Goal: Transaction & Acquisition: Purchase product/service

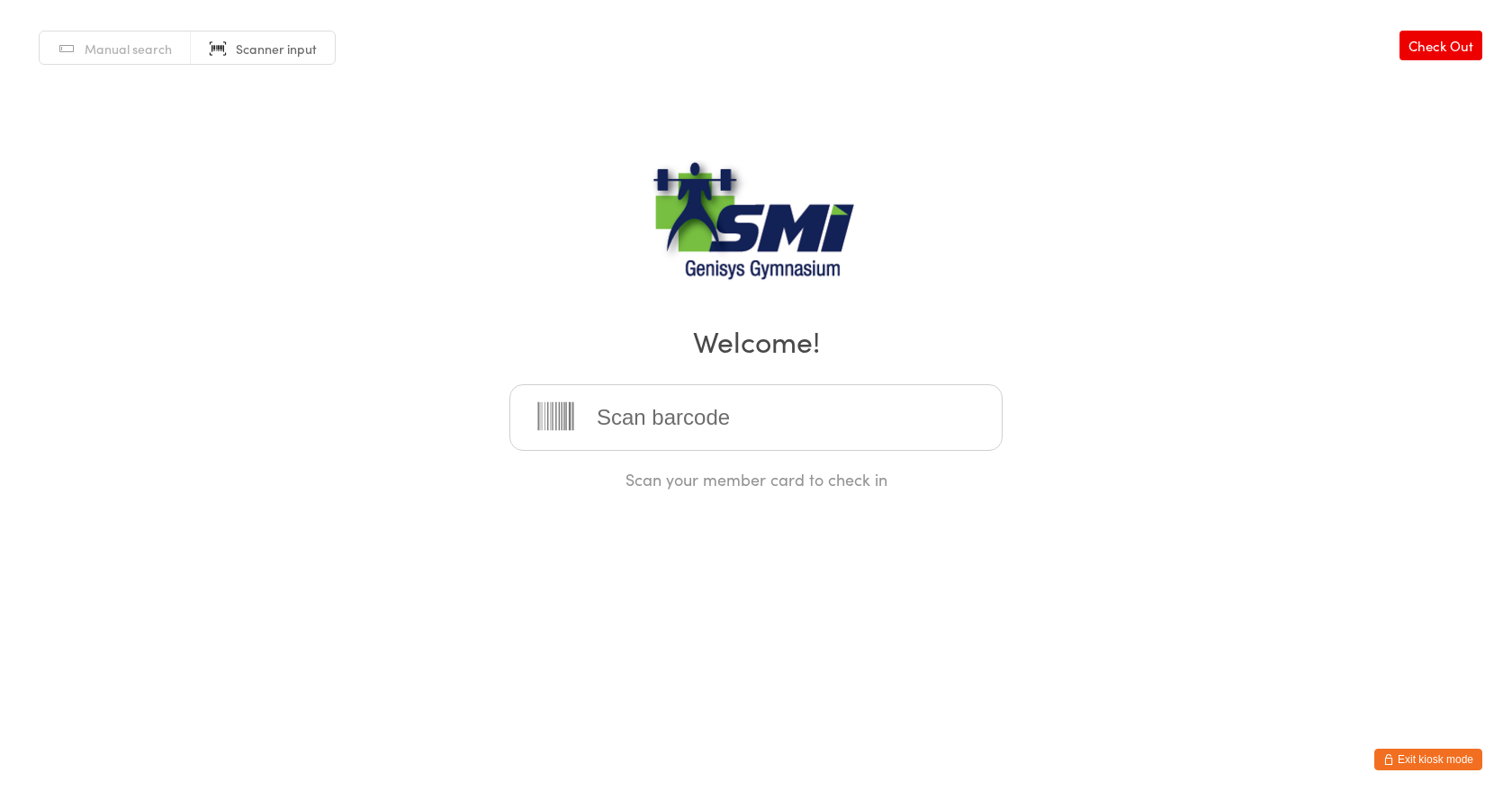
drag, startPoint x: 1430, startPoint y: 758, endPoint x: 1351, endPoint y: 753, distance: 79.2
click at [1429, 758] on button "Exit kiosk mode" at bounding box center [1429, 761] width 108 height 22
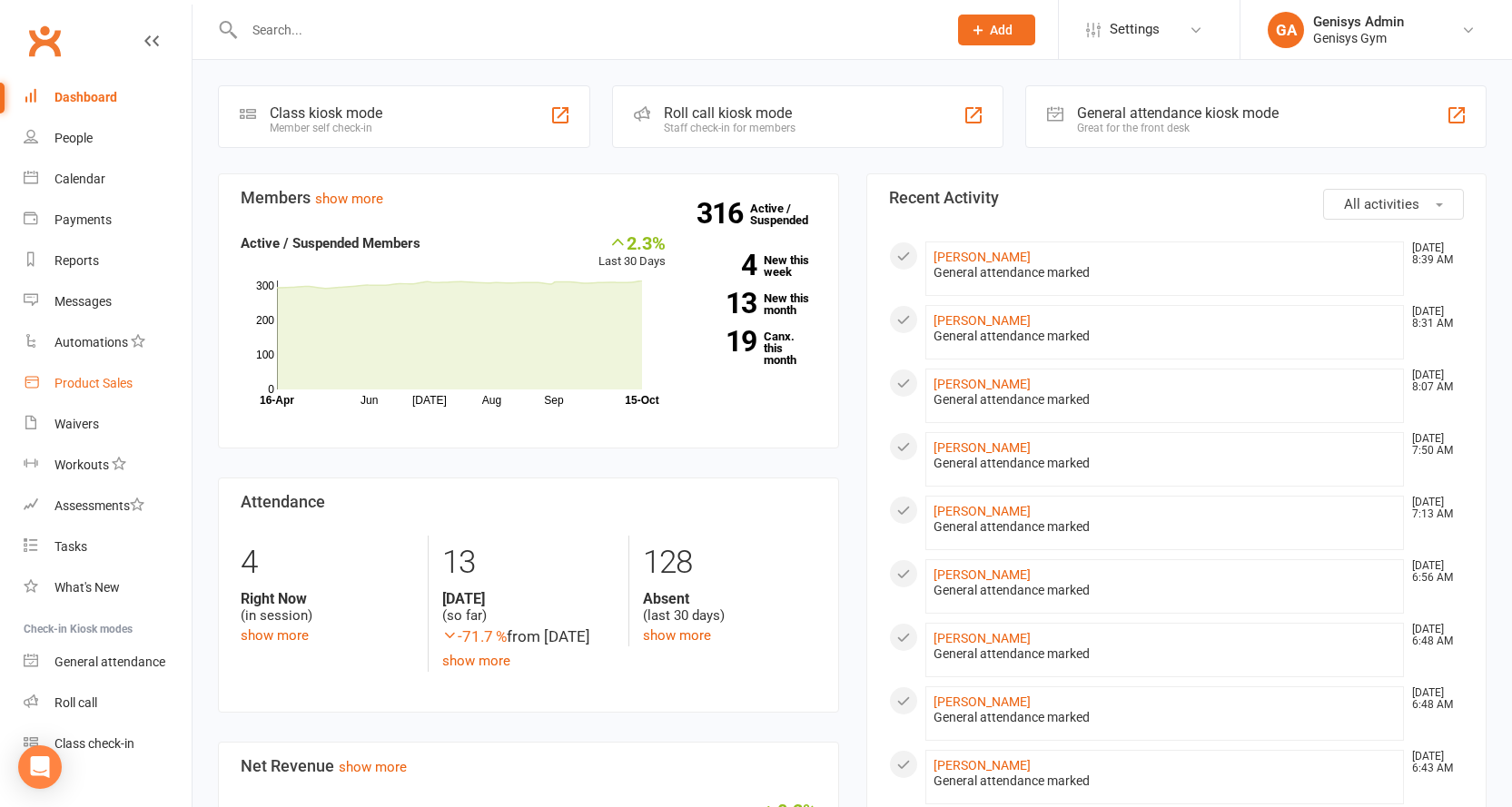
click at [98, 374] on link "Product Sales" at bounding box center [108, 384] width 168 height 41
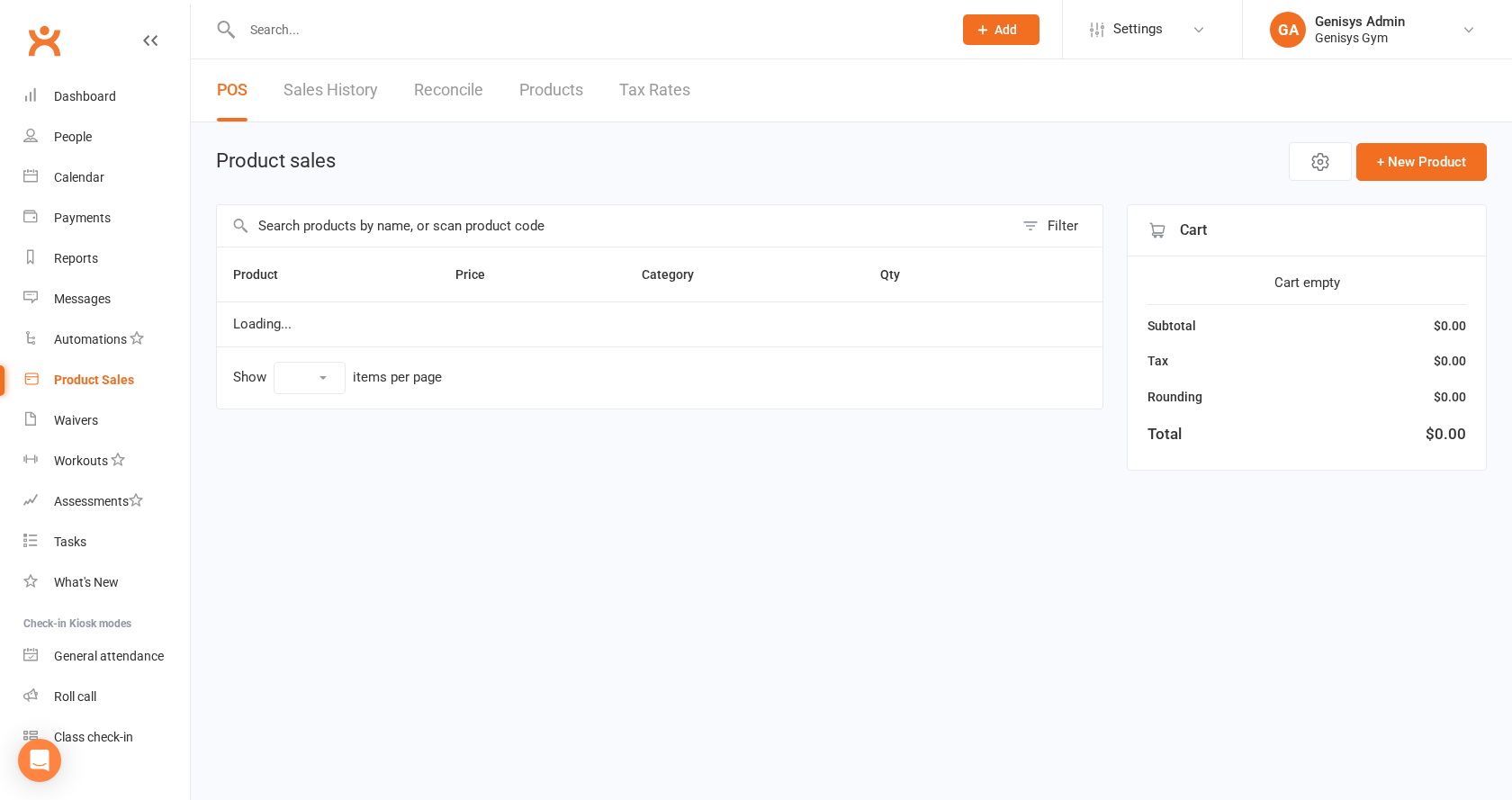
select select "100"
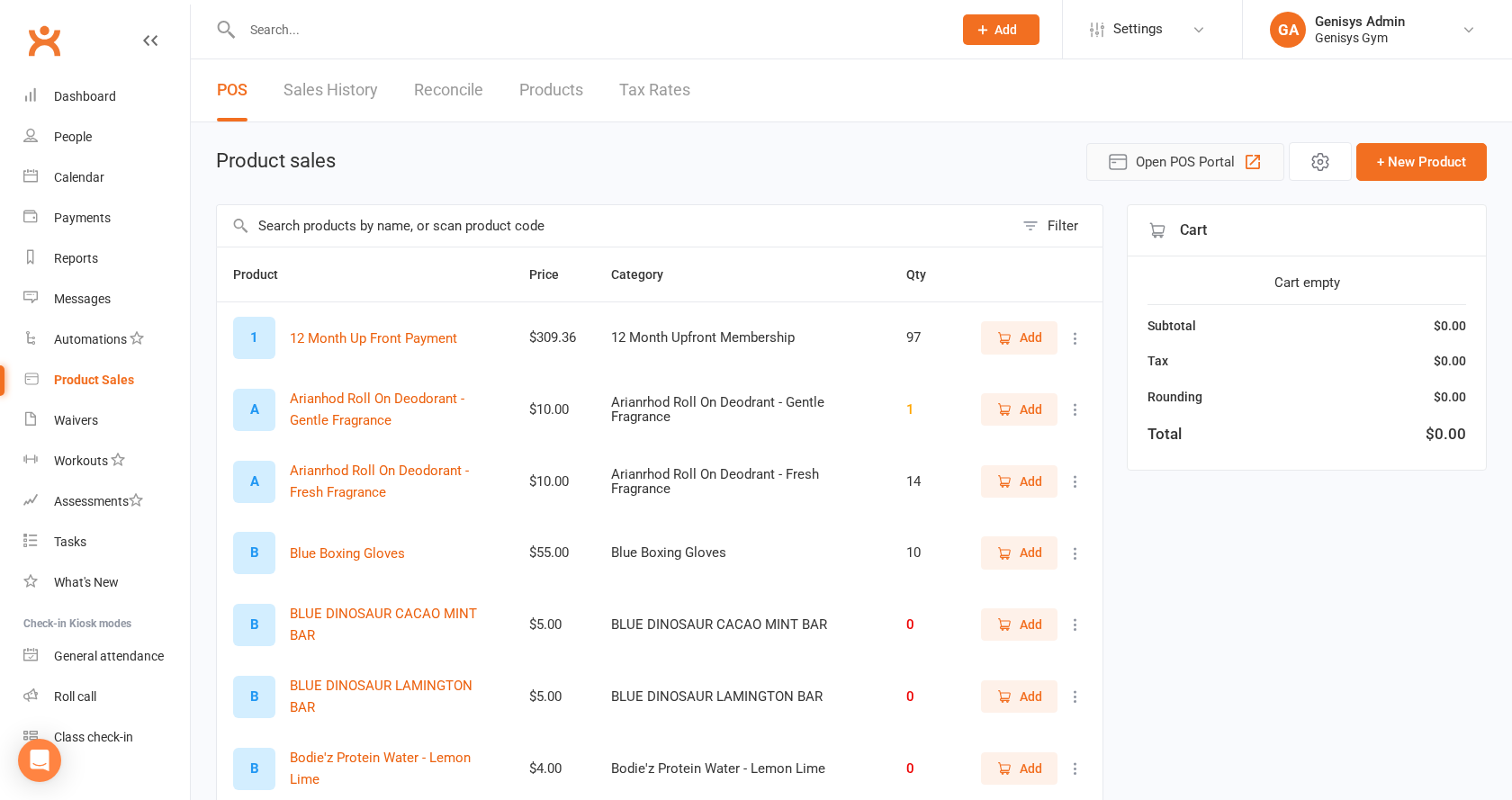
click at [1136, 152] on span "Open POS Portal" at bounding box center [1186, 162] width 99 height 22
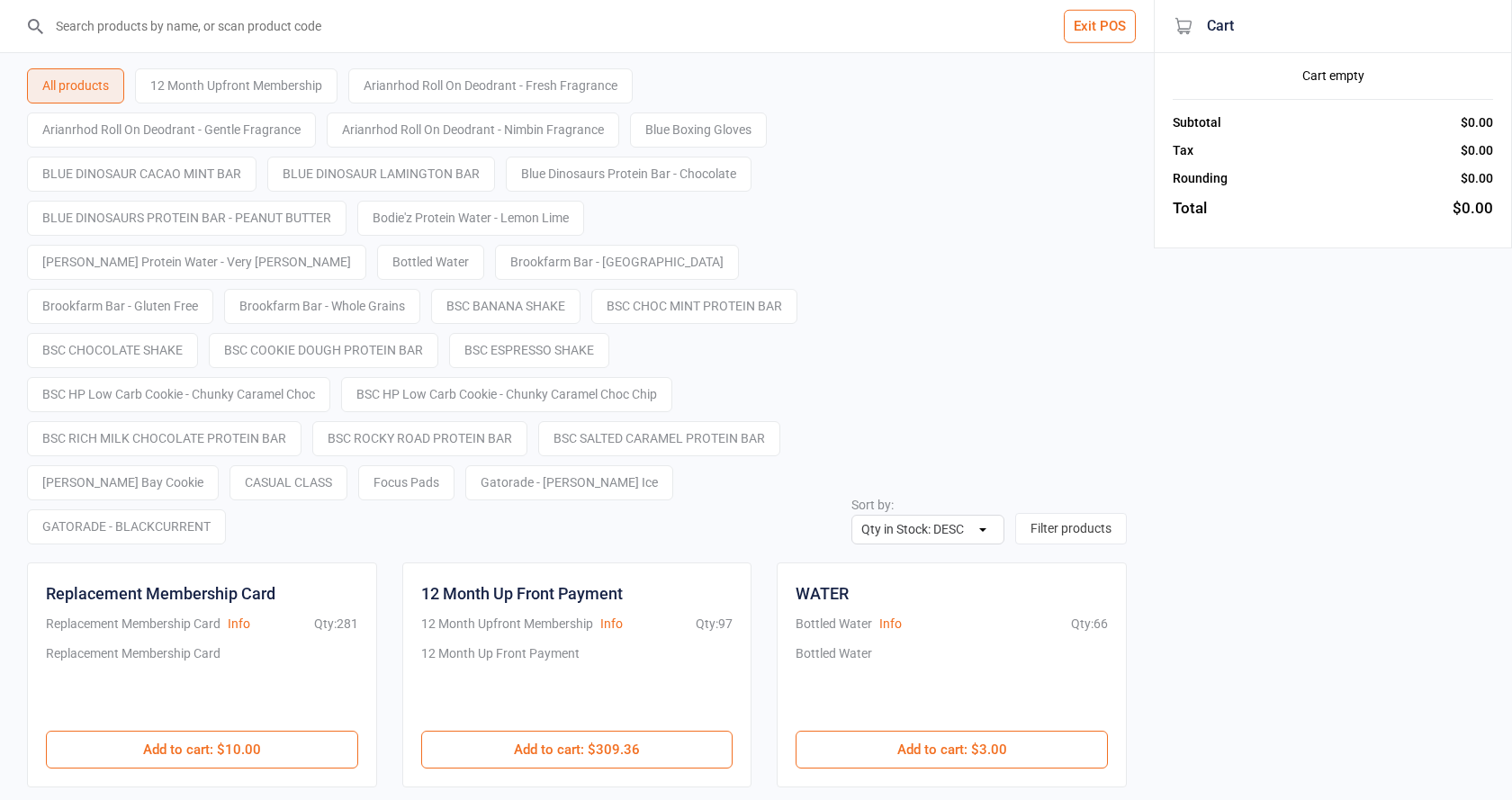
select select "stock_count-desc"
click at [322, 28] on input "search" at bounding box center [580, 26] width 1068 height 52
type input "9400581045611"
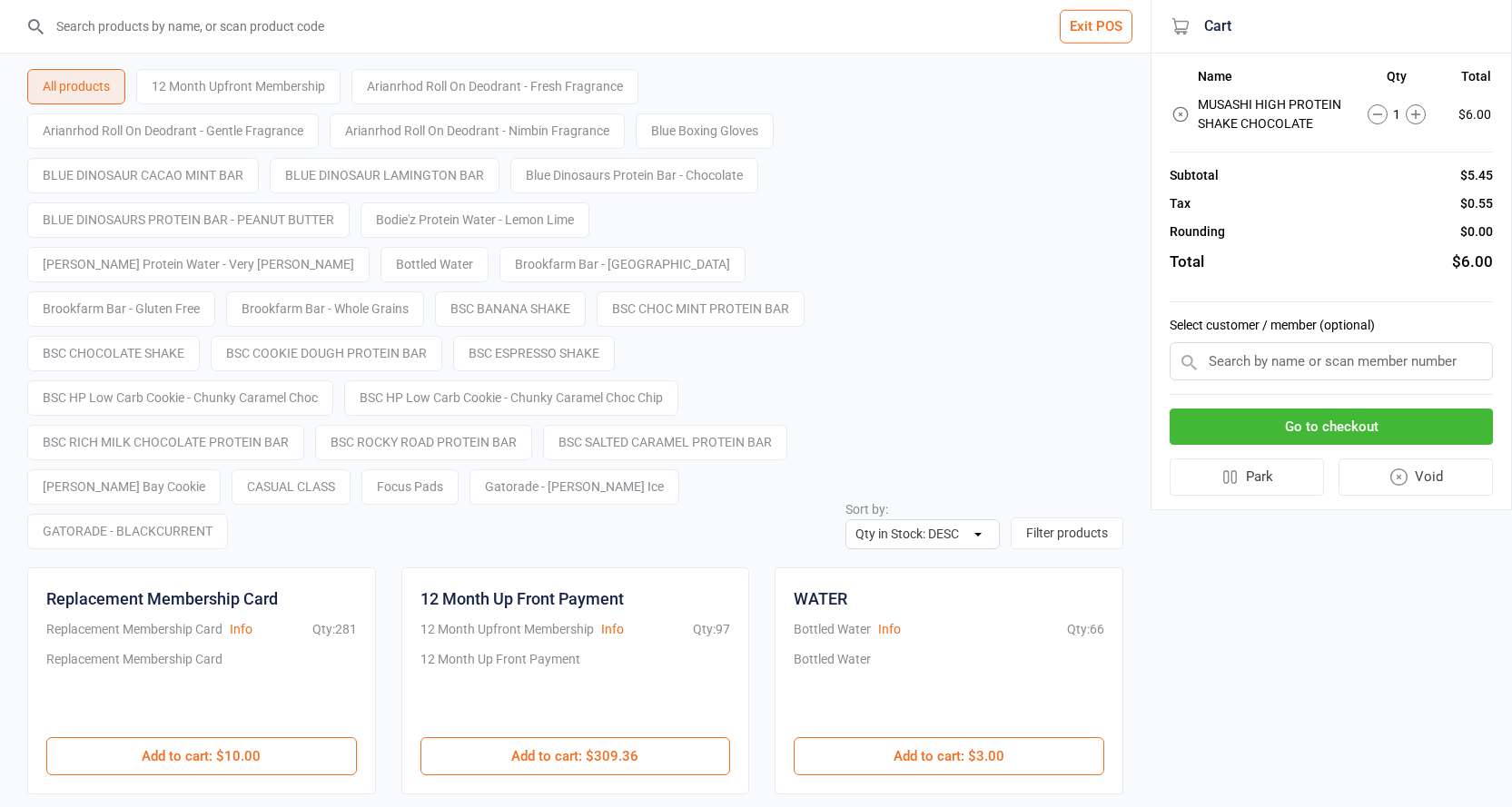
click at [1224, 425] on button "Go to checkout" at bounding box center [1331, 428] width 323 height 37
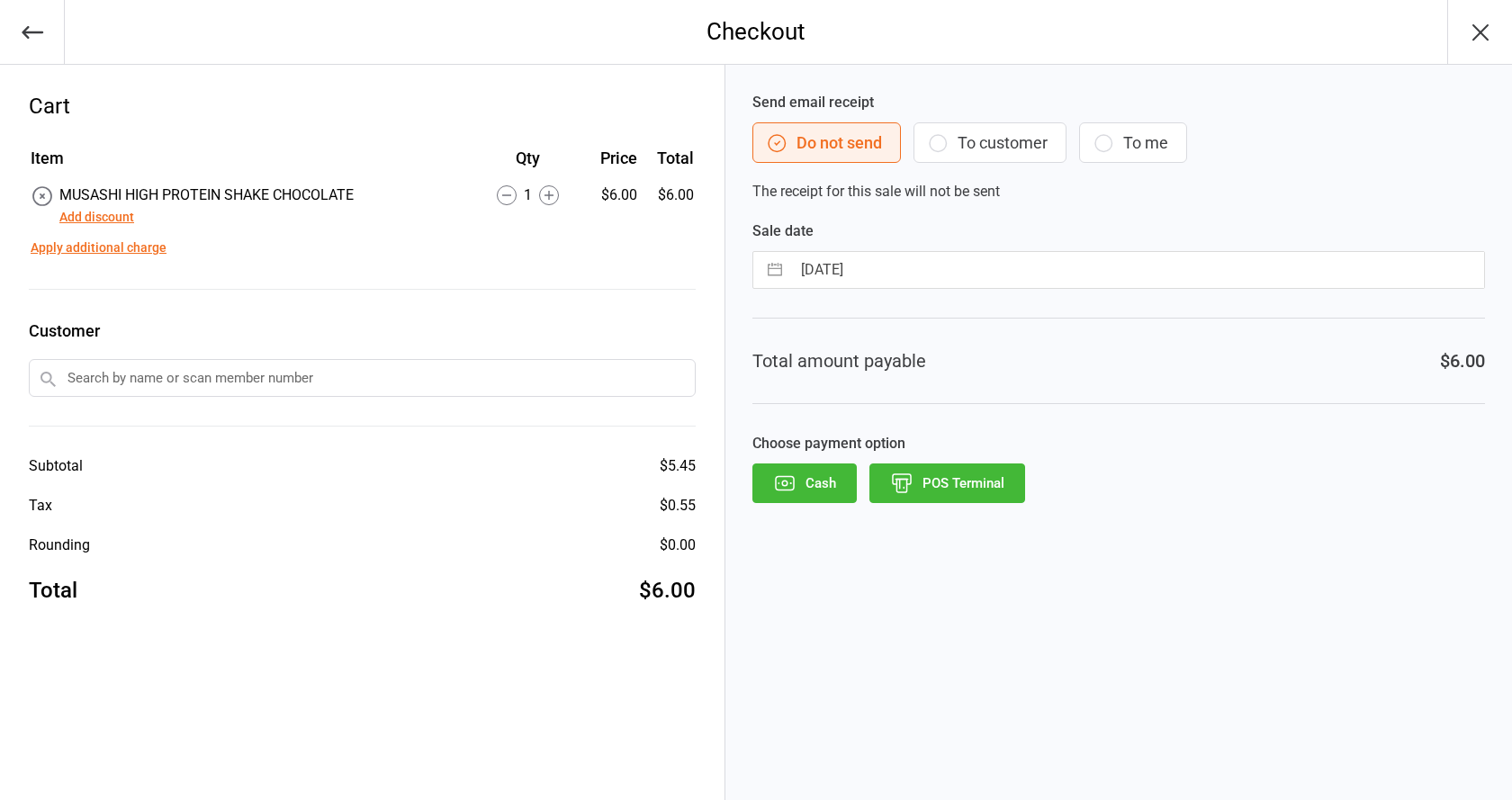
drag, startPoint x: 962, startPoint y: 476, endPoint x: 944, endPoint y: 486, distance: 20.6
click at [962, 477] on button "POS Terminal" at bounding box center [947, 483] width 156 height 39
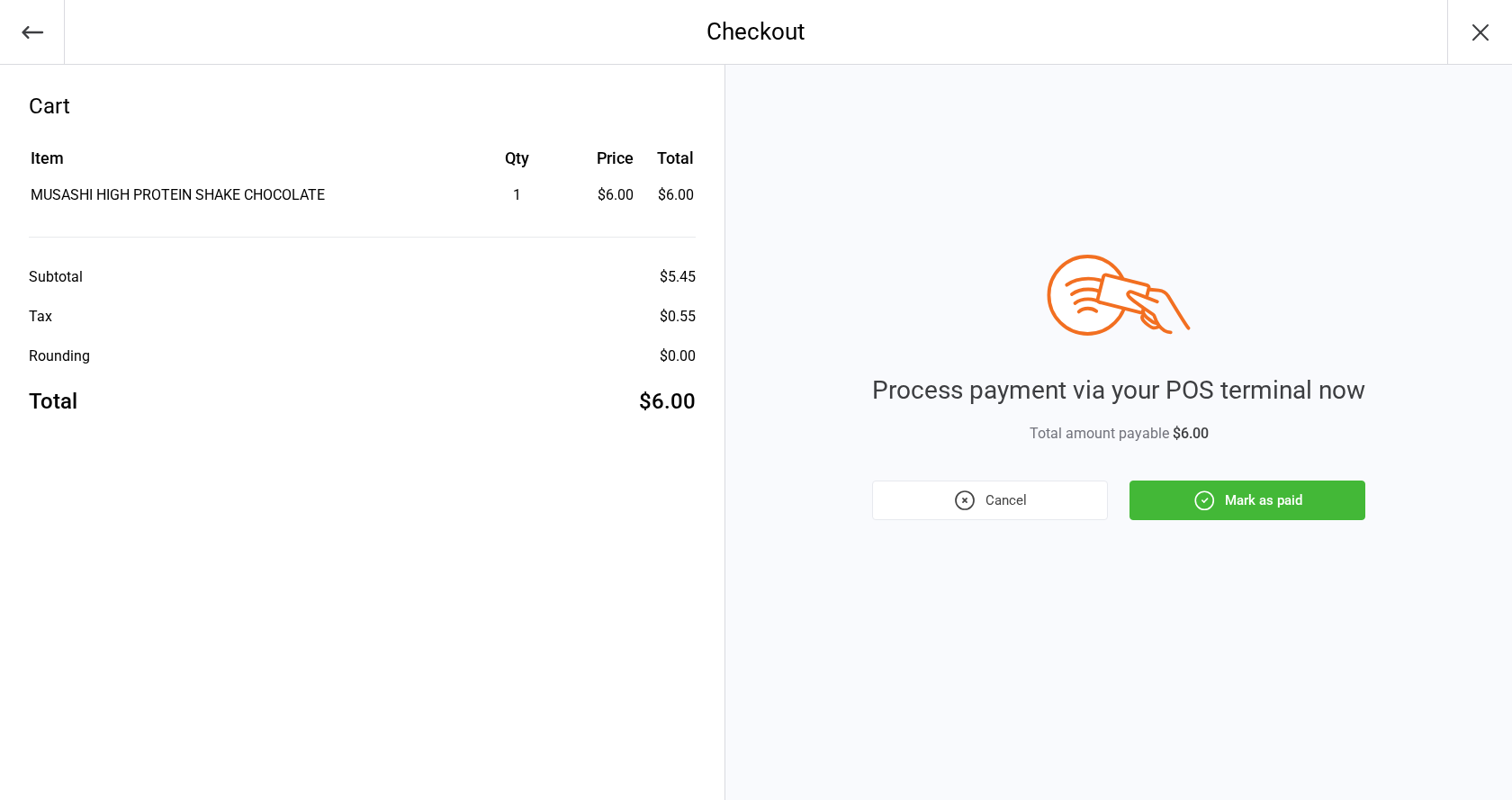
click at [1274, 504] on button "Mark as paid" at bounding box center [1247, 500] width 236 height 39
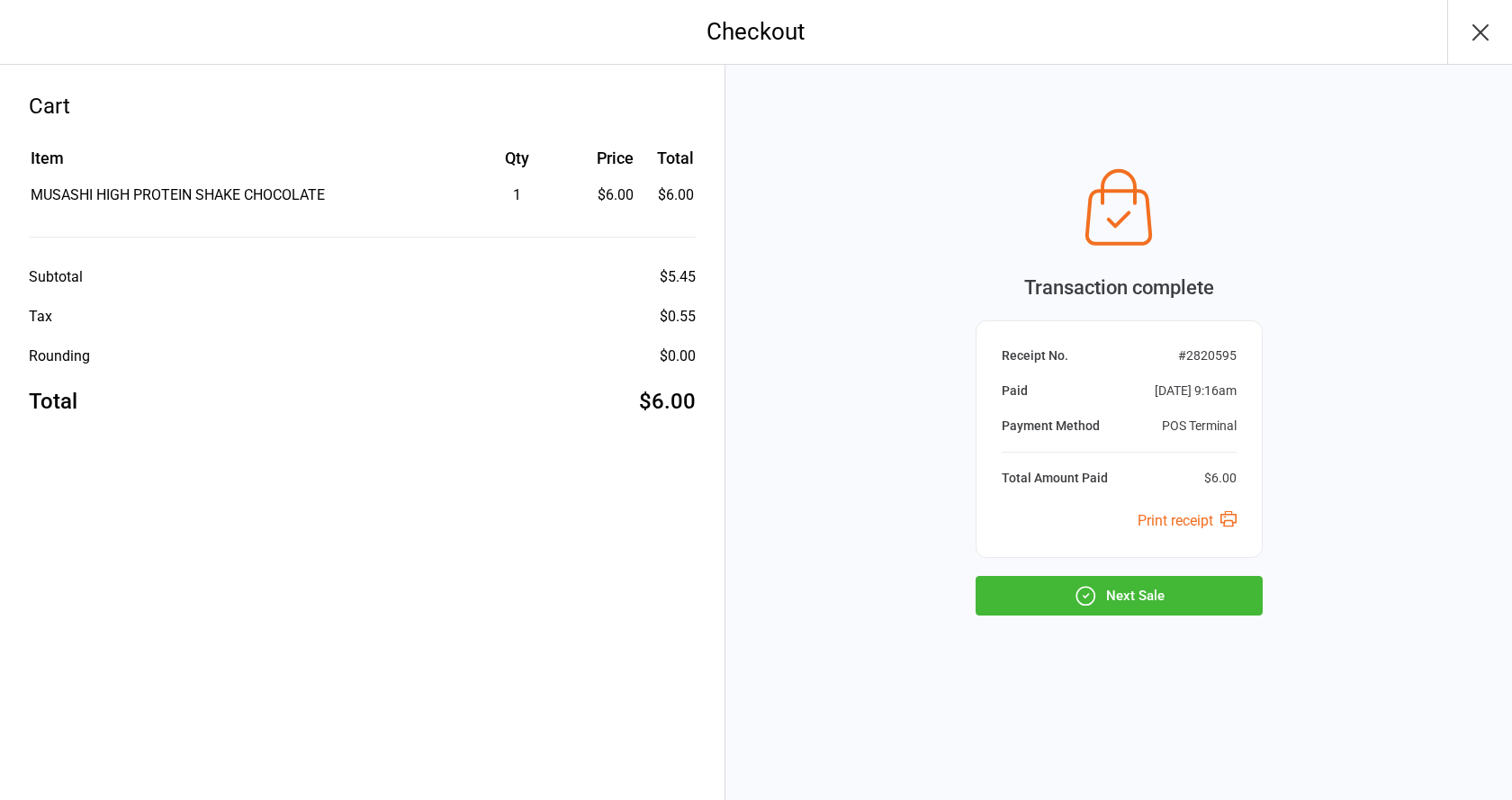
click at [1202, 601] on button "Next Sale" at bounding box center [1119, 595] width 287 height 39
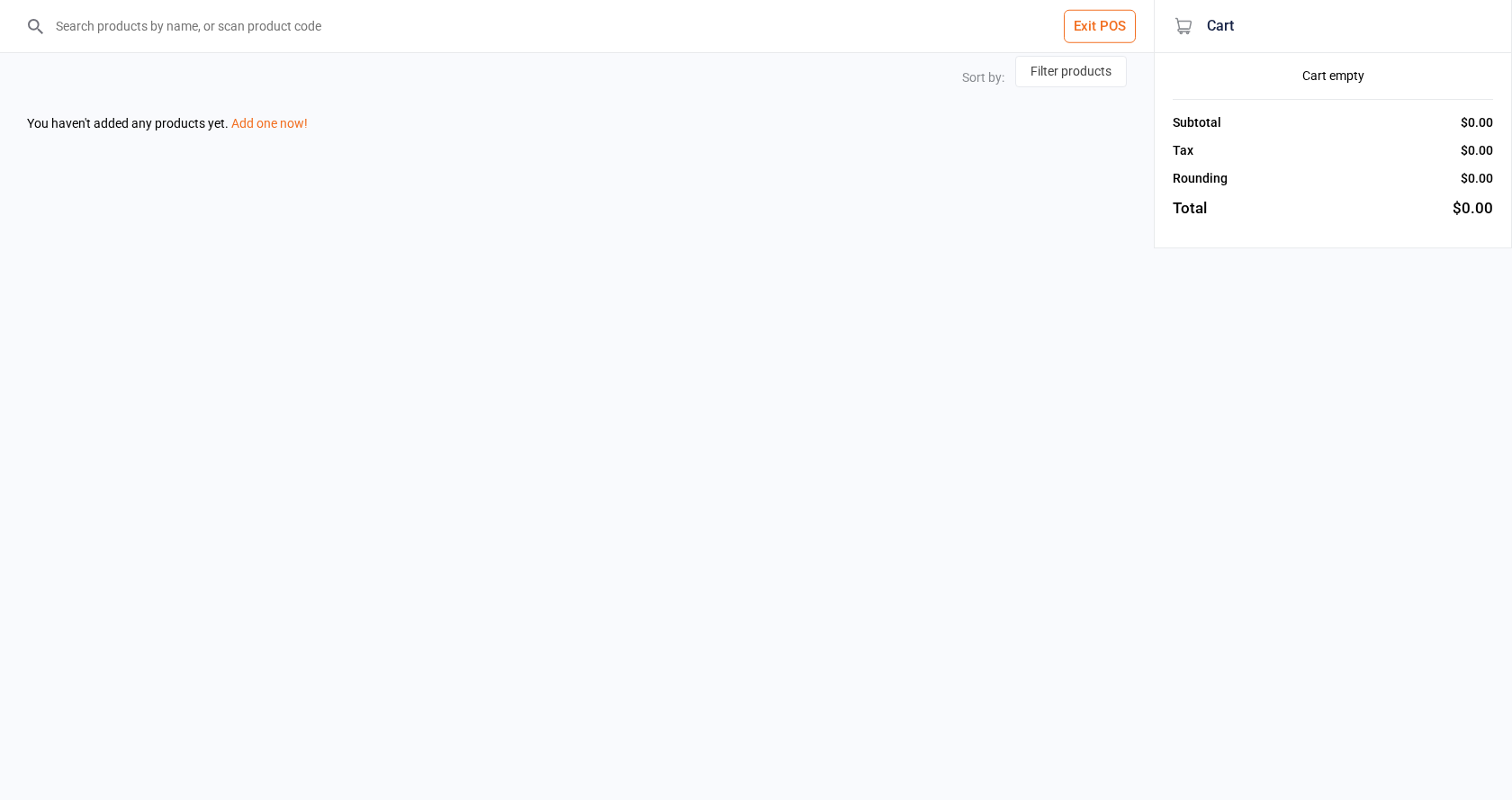
select select "stock_count-desc"
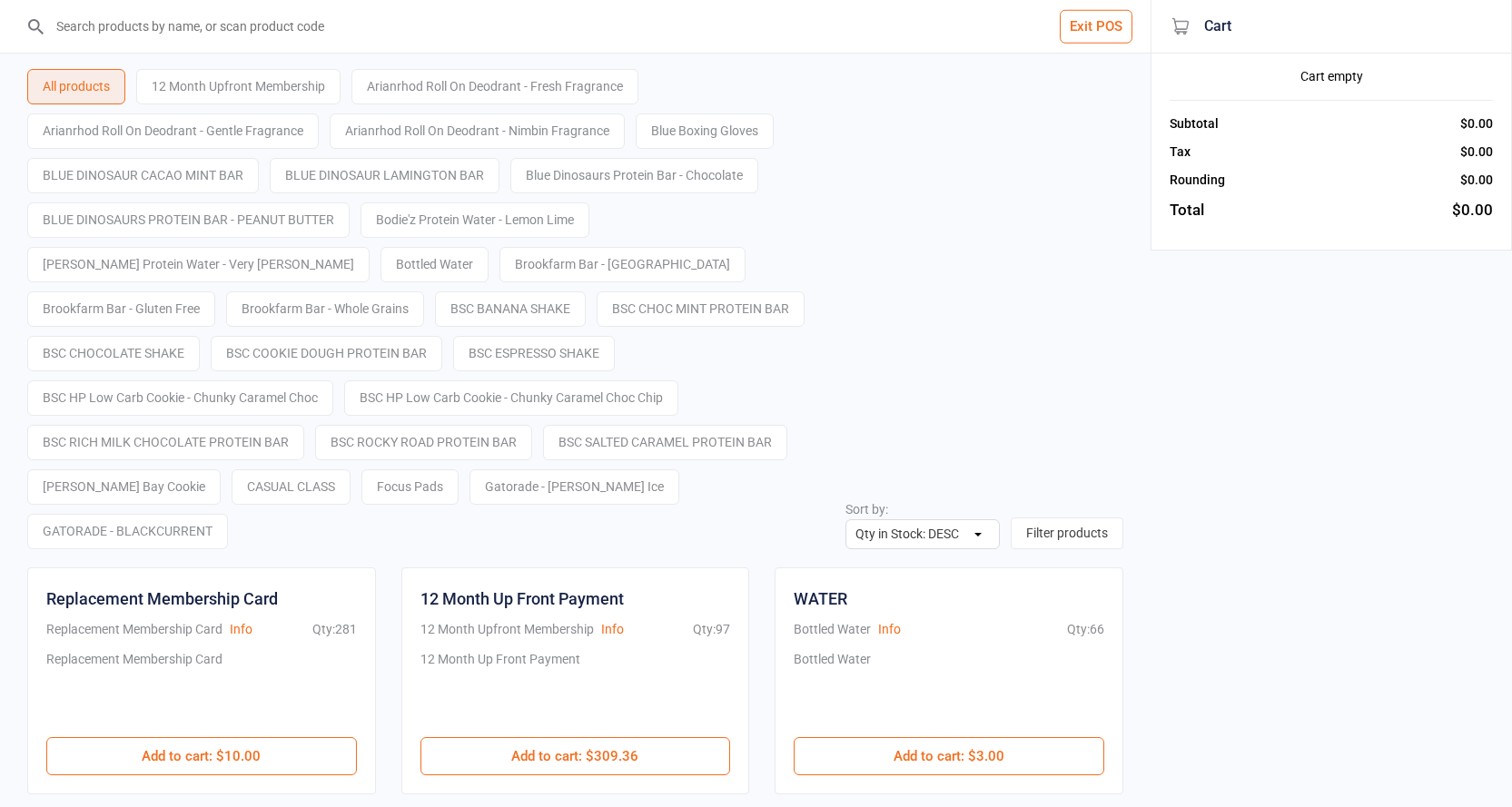
click at [1112, 29] on button "Exit POS" at bounding box center [1096, 27] width 73 height 33
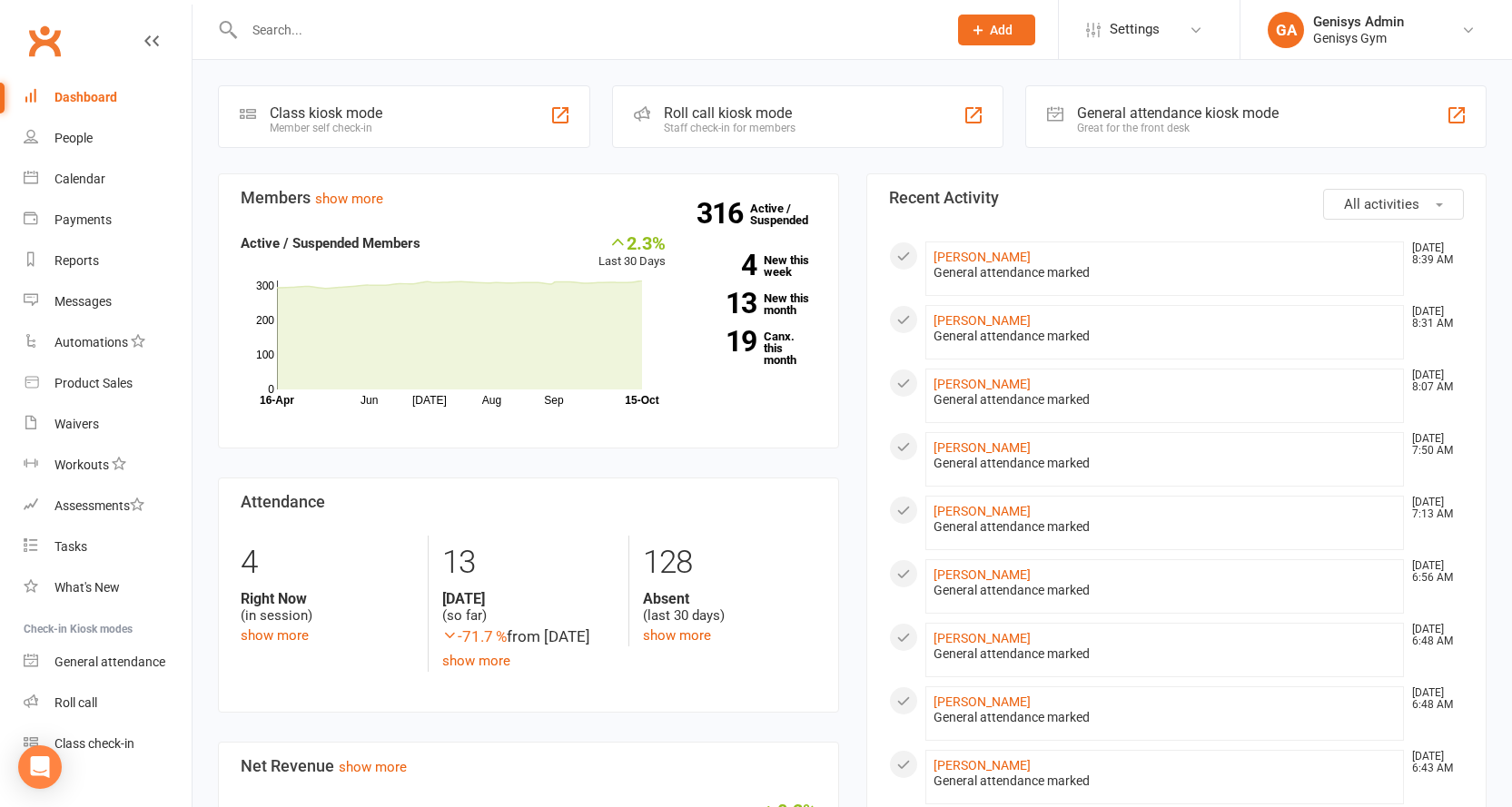
click at [1048, 113] on icon at bounding box center [1056, 114] width 17 height 17
